Goal: Task Accomplishment & Management: Use online tool/utility

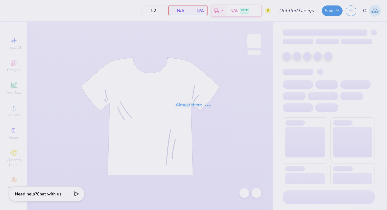
type input "akphi gen merch 2"
type input "24"
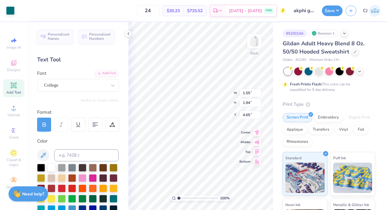
scroll to position [5, 1]
type textarea "K"
click at [43, 126] on icon at bounding box center [43, 124] width 5 height 5
type input "1.65"
type input "1.98"
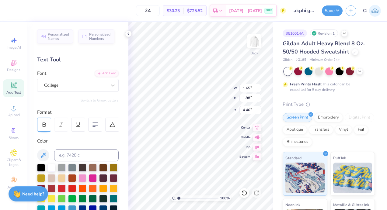
type input "4.46"
click at [44, 125] on icon at bounding box center [43, 124] width 5 height 5
type input "1.55"
type input "1.94"
type input "4.65"
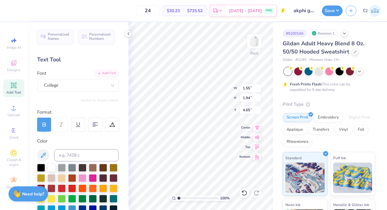
click at [44, 125] on icon at bounding box center [43, 124] width 5 height 5
type input "1.65"
type input "1.98"
type input "4.46"
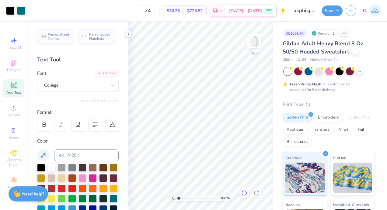
click at [243, 193] on icon at bounding box center [244, 193] width 6 height 6
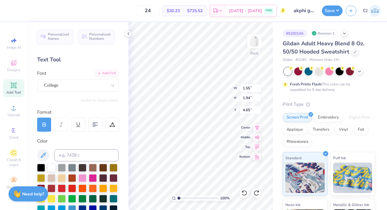
click at [44, 125] on icon at bounding box center [43, 124] width 5 height 5
type input "1.65"
type input "1.98"
type input "4.46"
click at [45, 126] on icon at bounding box center [43, 124] width 5 height 5
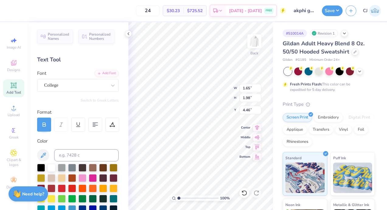
type input "1.55"
type input "1.94"
type input "4.65"
click at [244, 193] on icon at bounding box center [244, 193] width 6 height 6
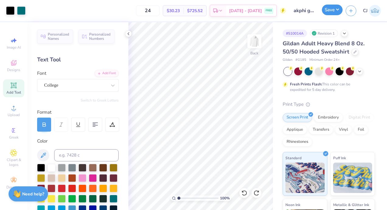
click at [333, 11] on button "Save" at bounding box center [332, 10] width 21 height 11
click at [331, 13] on button "Save" at bounding box center [332, 10] width 21 height 11
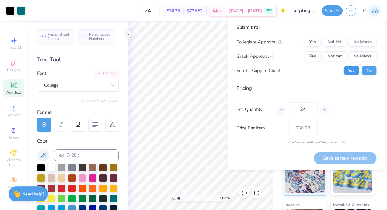
click at [354, 72] on button "Yes" at bounding box center [351, 71] width 16 height 10
click at [369, 37] on div "Submit for Collegiate Approval Yes Not Yet No Marks Greek Approval Yes Not Yet …" at bounding box center [306, 52] width 140 height 56
click at [367, 38] on button "No Marks" at bounding box center [362, 42] width 28 height 10
click at [330, 58] on button "Not Yet" at bounding box center [334, 56] width 23 height 10
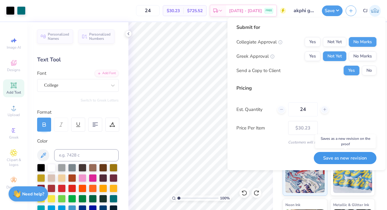
click at [336, 158] on button "Save as new revision" at bounding box center [344, 158] width 63 height 12
type input "$30.23"
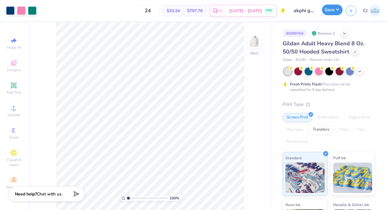
click at [331, 10] on button "Save" at bounding box center [332, 10] width 21 height 11
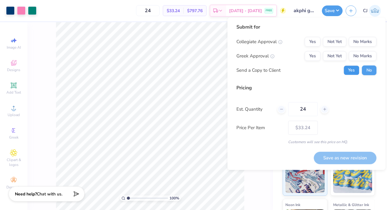
click at [350, 71] on button "Yes" at bounding box center [351, 70] width 16 height 10
click at [350, 157] on div "Save as new revision" at bounding box center [344, 158] width 63 height 12
click at [369, 40] on button "No Marks" at bounding box center [362, 42] width 28 height 10
click at [342, 55] on button "Not Yet" at bounding box center [334, 56] width 23 height 10
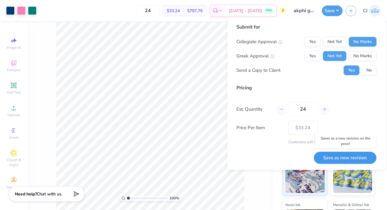
click at [340, 157] on button "Save as new revision" at bounding box center [344, 158] width 63 height 12
type input "$33.24"
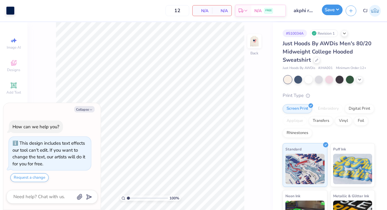
click at [330, 11] on button "Save" at bounding box center [332, 10] width 21 height 11
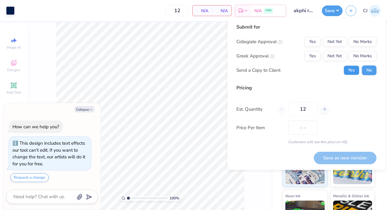
click at [353, 70] on button "Yes" at bounding box center [351, 70] width 16 height 10
type textarea "x"
click at [359, 42] on button "No Marks" at bounding box center [362, 42] width 28 height 10
click at [337, 51] on div "Yes Not Yet No Marks" at bounding box center [340, 56] width 72 height 10
click at [328, 58] on button "Not Yet" at bounding box center [334, 56] width 23 height 10
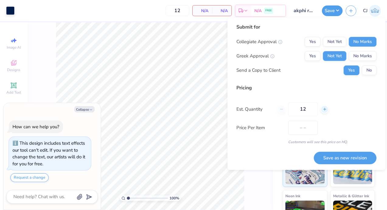
click at [324, 109] on line at bounding box center [324, 109] width 0 height 2
type input "13"
click at [324, 109] on line at bounding box center [324, 109] width 0 height 2
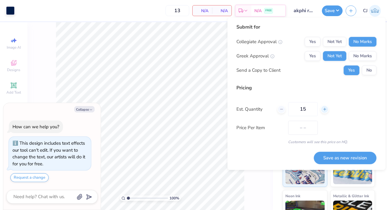
click at [324, 109] on icon at bounding box center [324, 109] width 4 height 4
click at [325, 110] on icon at bounding box center [324, 109] width 4 height 4
type input "18"
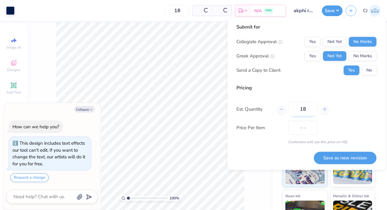
drag, startPoint x: 325, startPoint y: 110, endPoint x: 306, endPoint y: 112, distance: 19.0
click at [306, 112] on input "18" at bounding box center [302, 109] width 29 height 14
type input "1"
type input "12"
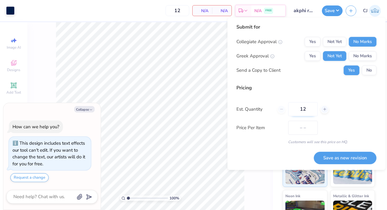
type input "1"
type input "24"
click at [353, 133] on div "Price Per Item – –" at bounding box center [306, 128] width 140 height 14
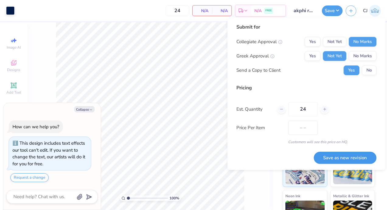
click at [345, 161] on button "Save as new revision" at bounding box center [344, 158] width 63 height 12
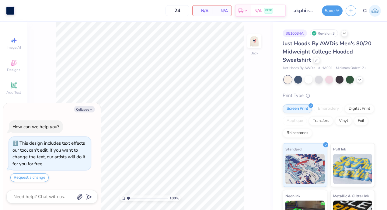
type textarea "x"
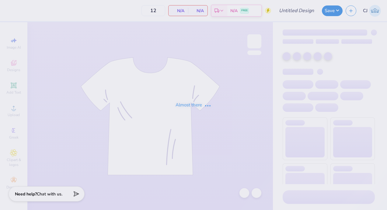
type input "akphi general merch"
type input "24"
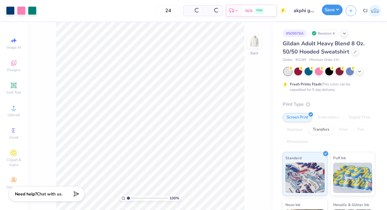
click at [334, 10] on button "Save" at bounding box center [332, 10] width 21 height 11
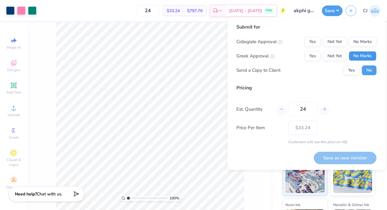
click at [361, 54] on button "No Marks" at bounding box center [362, 56] width 28 height 10
click at [362, 41] on button "No Marks" at bounding box center [362, 42] width 28 height 10
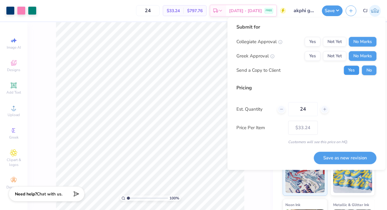
click at [349, 71] on button "Yes" at bounding box center [351, 70] width 16 height 10
click at [338, 53] on button "Not Yet" at bounding box center [334, 56] width 23 height 10
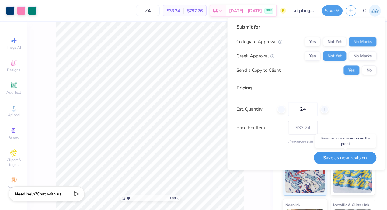
click at [341, 158] on button "Save as new revision" at bounding box center [344, 158] width 63 height 12
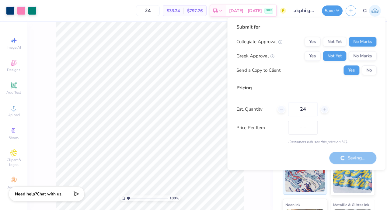
type input "$33.24"
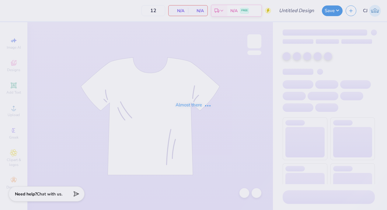
type input "akphi gen merch 2"
type input "24"
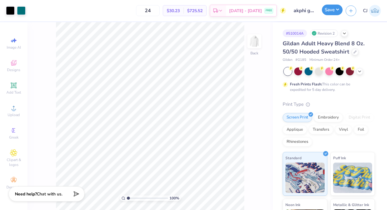
click at [333, 13] on button "Save" at bounding box center [332, 10] width 21 height 11
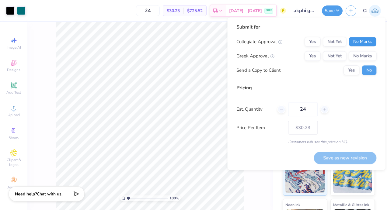
click at [367, 43] on button "No Marks" at bounding box center [362, 42] width 28 height 10
click at [336, 57] on button "Not Yet" at bounding box center [334, 56] width 23 height 10
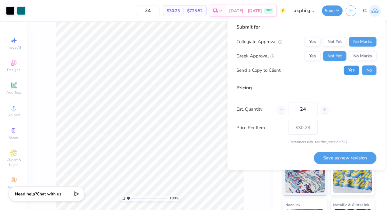
click at [350, 72] on button "Yes" at bounding box center [351, 70] width 16 height 10
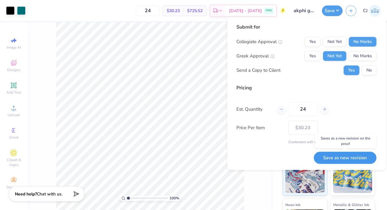
click at [333, 155] on button "Save as new revision" at bounding box center [344, 158] width 63 height 12
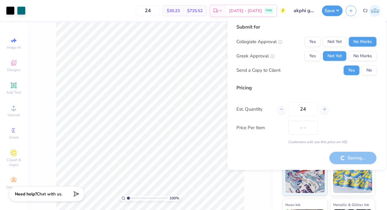
type input "$30.23"
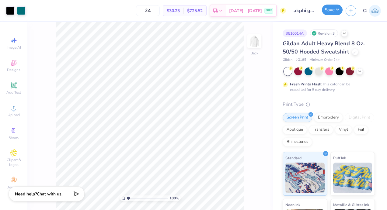
click at [329, 11] on button "Save" at bounding box center [332, 10] width 21 height 11
